Goal: Task Accomplishment & Management: Use online tool/utility

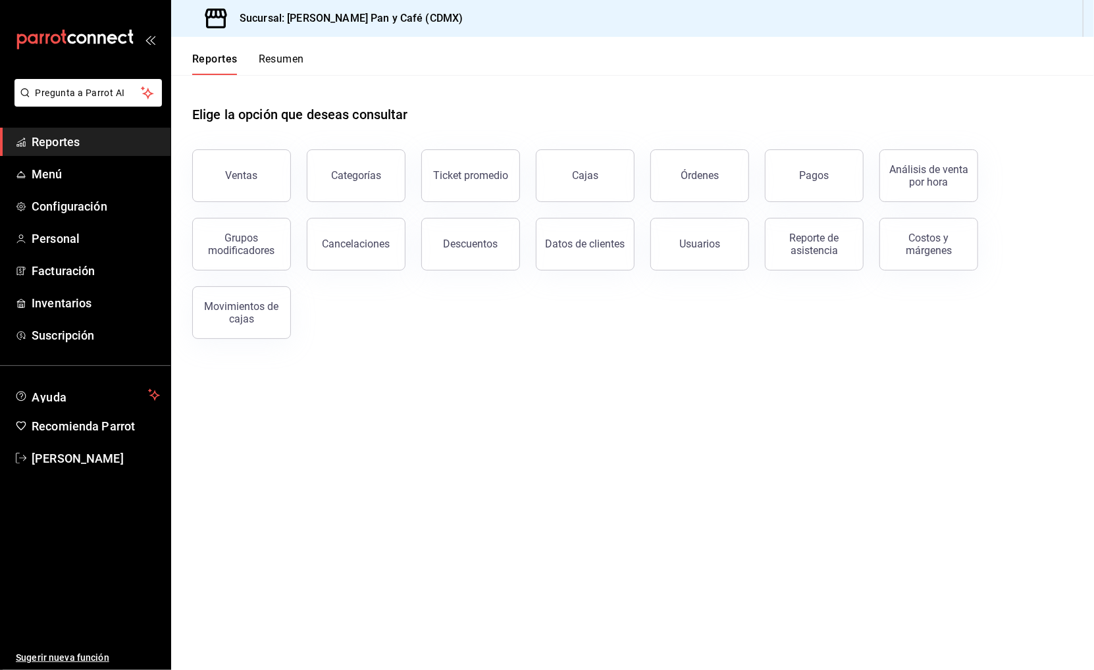
click at [240, 203] on div "Grupos modificadores" at bounding box center [233, 236] width 114 height 68
click at [240, 188] on button "Ventas" at bounding box center [241, 175] width 99 height 53
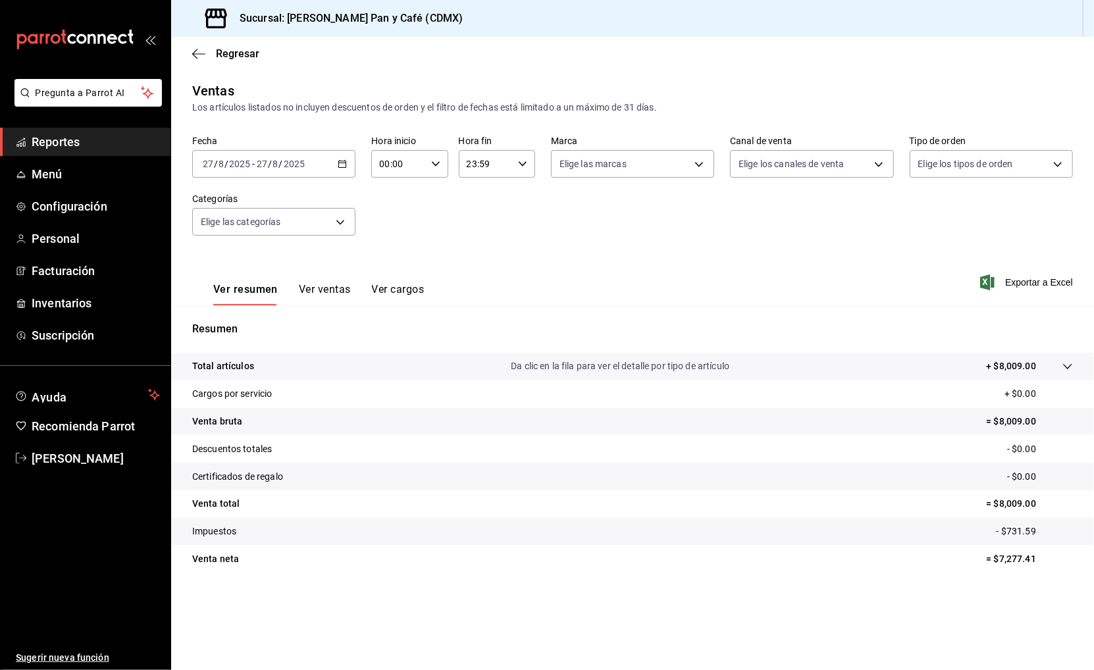
click at [339, 165] on \(Stroke\) "button" at bounding box center [342, 164] width 8 height 7
click at [270, 222] on li "Ayer" at bounding box center [254, 233] width 123 height 30
click at [1044, 286] on span "Exportar a Excel" at bounding box center [1027, 282] width 90 height 16
click at [233, 60] on div "Regresar" at bounding box center [632, 54] width 923 height 34
click at [243, 55] on span "Regresar" at bounding box center [237, 53] width 43 height 13
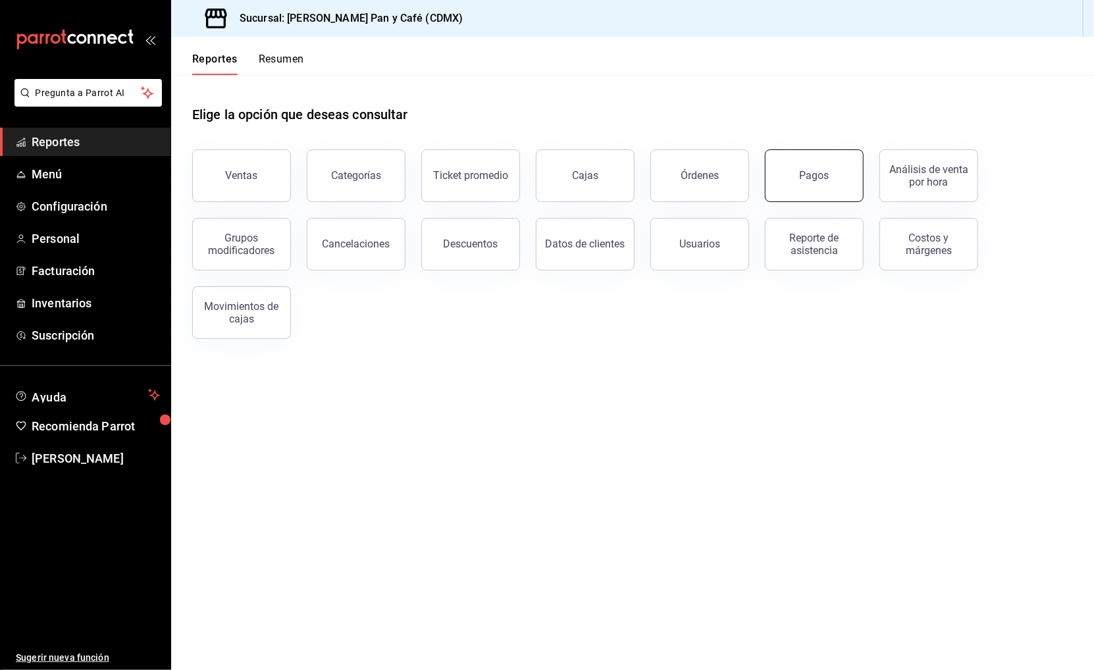
click at [805, 181] on button "Pagos" at bounding box center [814, 175] width 99 height 53
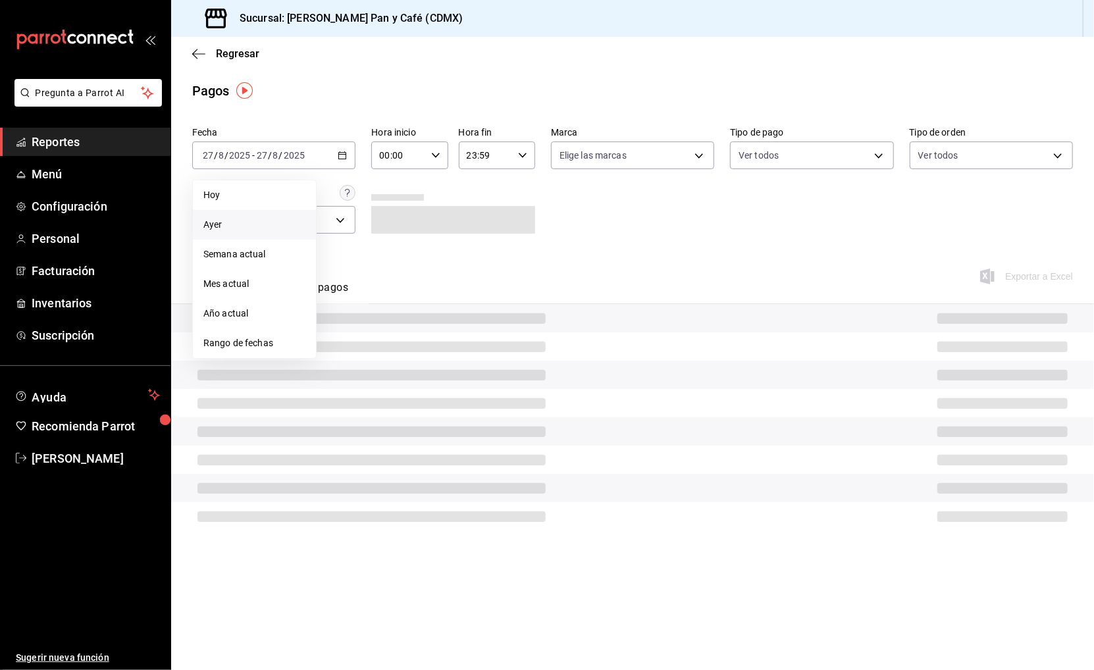
click at [246, 224] on span "Ayer" at bounding box center [254, 225] width 102 height 14
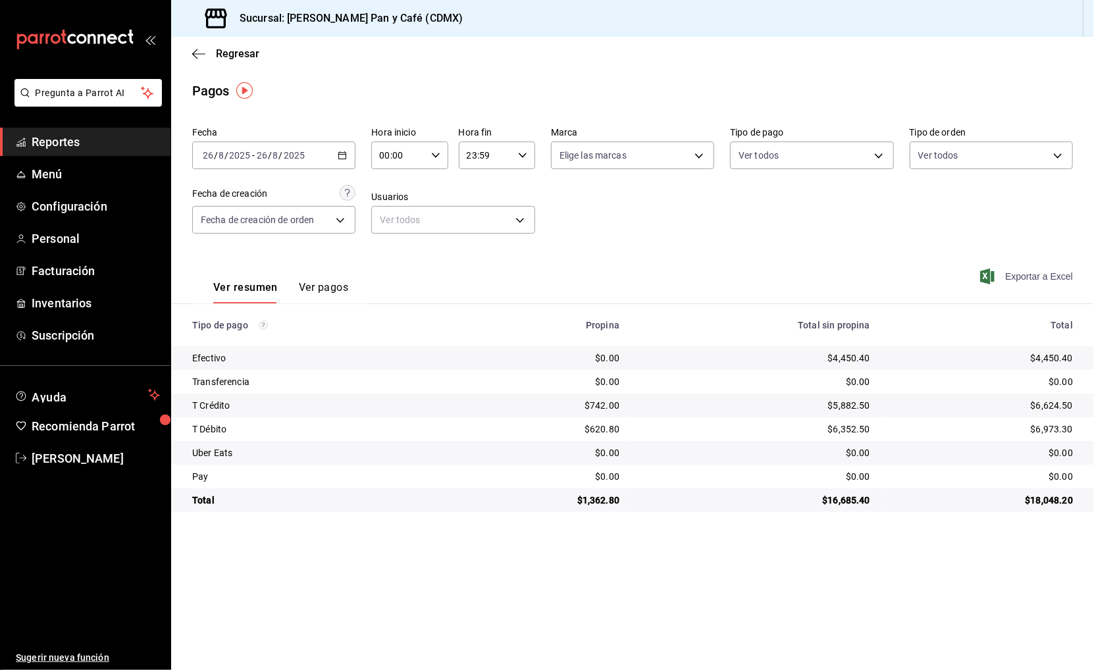
click at [1023, 276] on span "Exportar a Excel" at bounding box center [1027, 276] width 90 height 16
click at [1054, 356] on div "$4,450.40" at bounding box center [982, 357] width 182 height 13
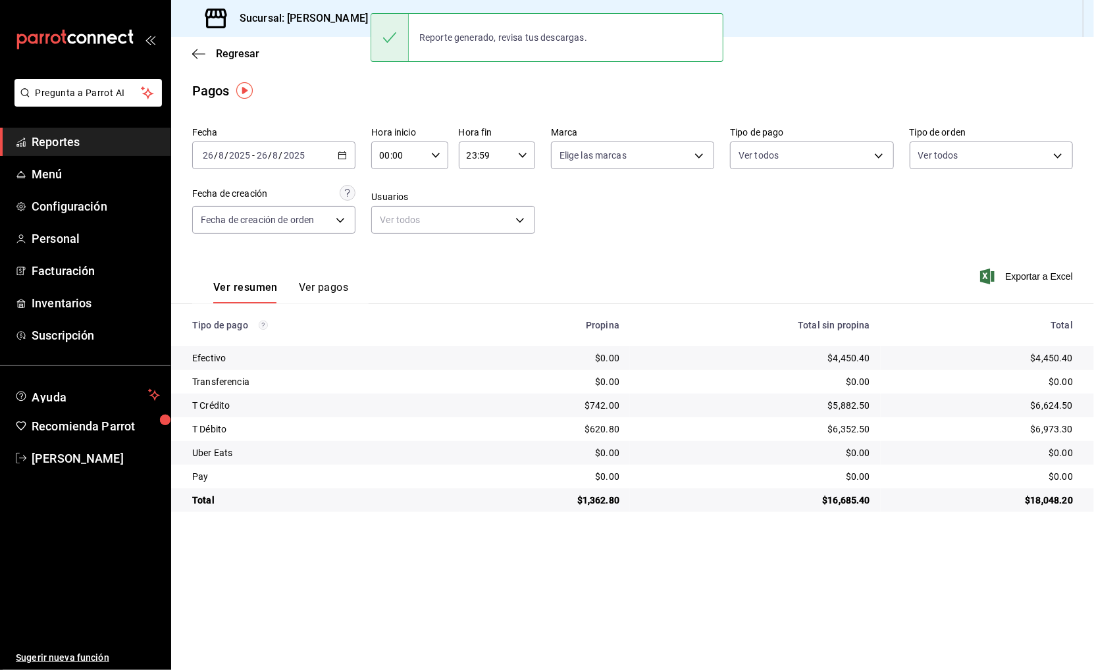
click at [600, 406] on div "$742.00" at bounding box center [544, 405] width 149 height 13
copy div "742.00"
